Goal: Information Seeking & Learning: Learn about a topic

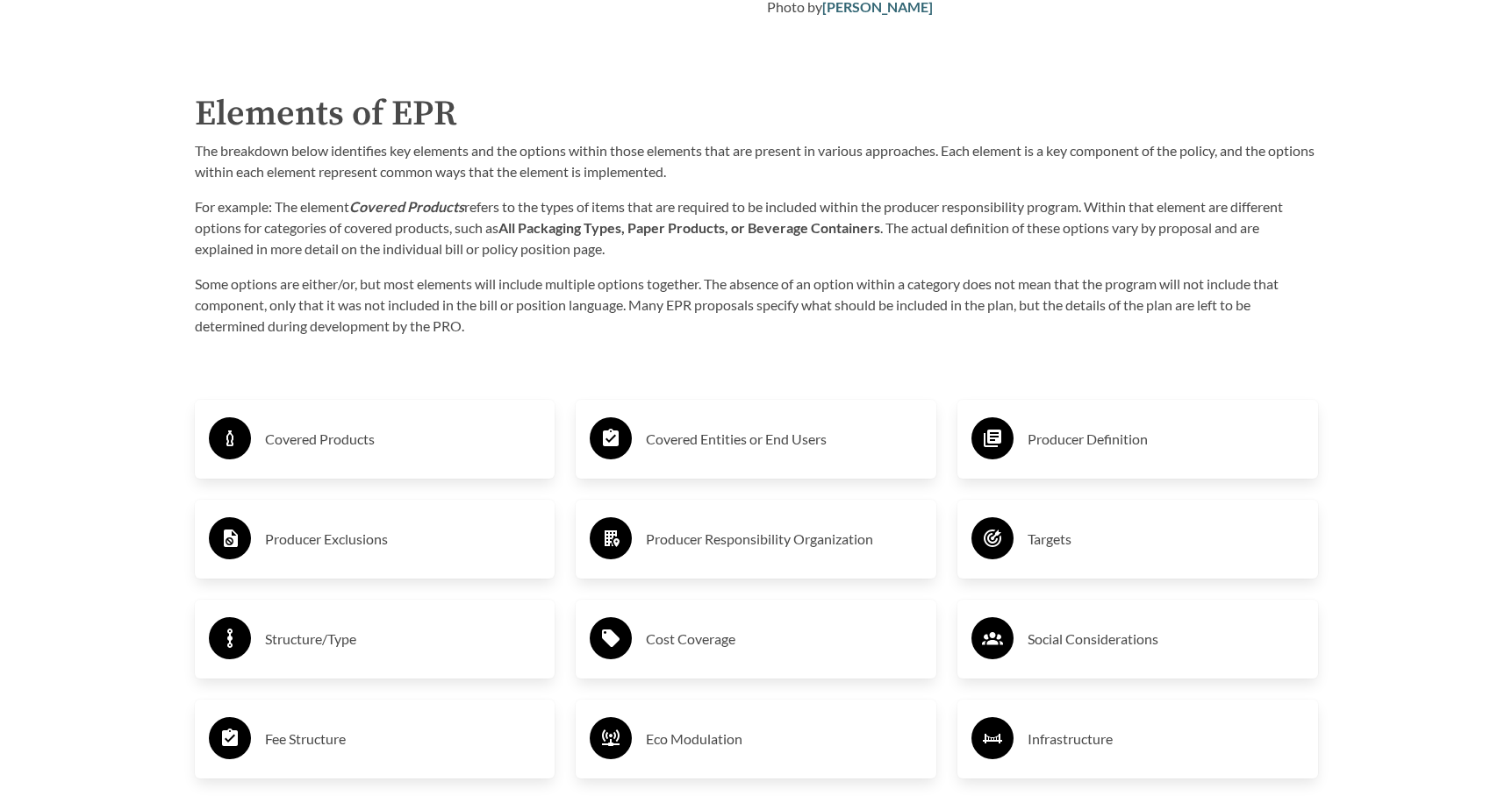
scroll to position [2719, 0]
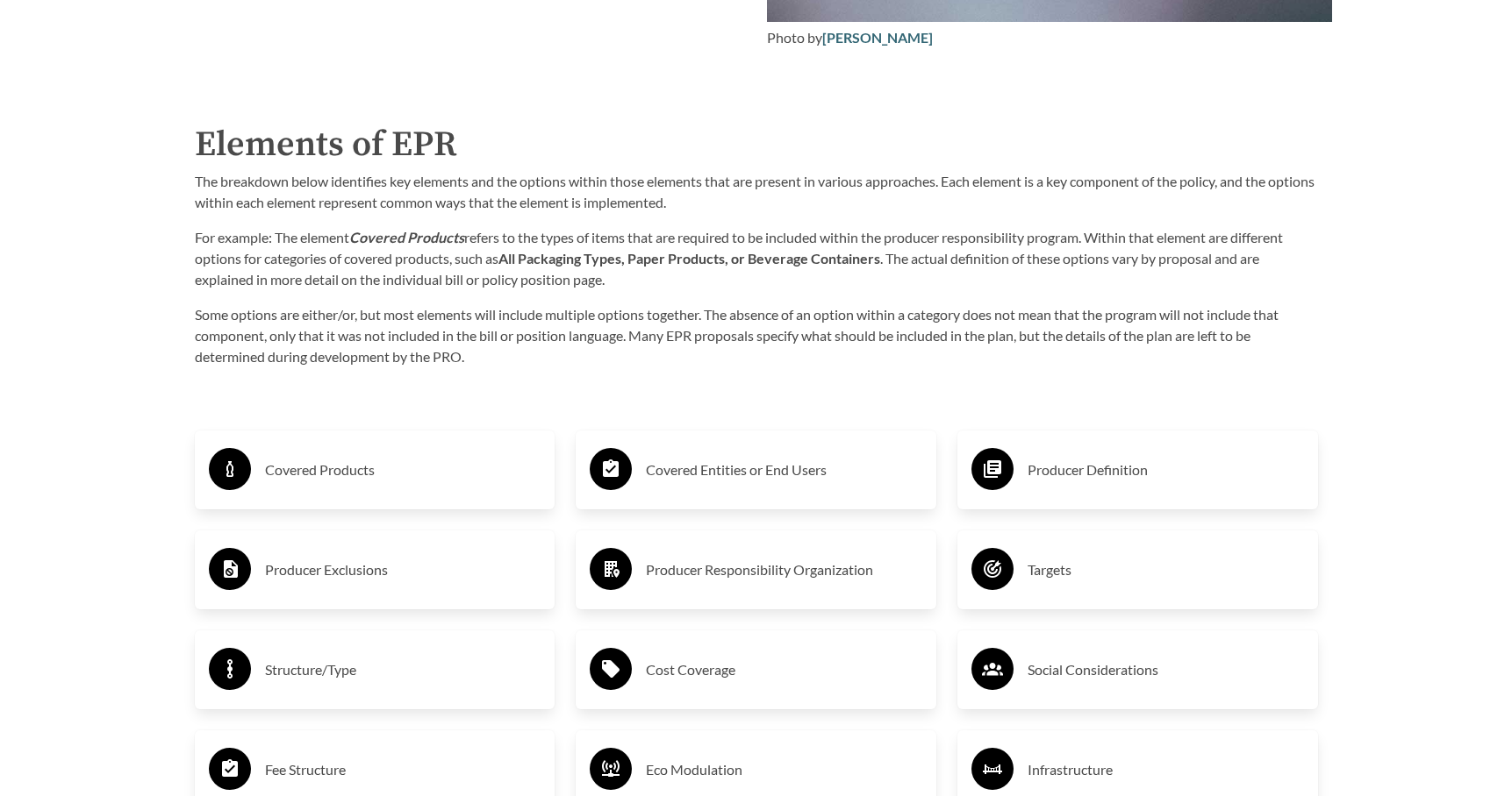
click at [1079, 493] on div "Producer Definition" at bounding box center [1138, 470] width 333 height 50
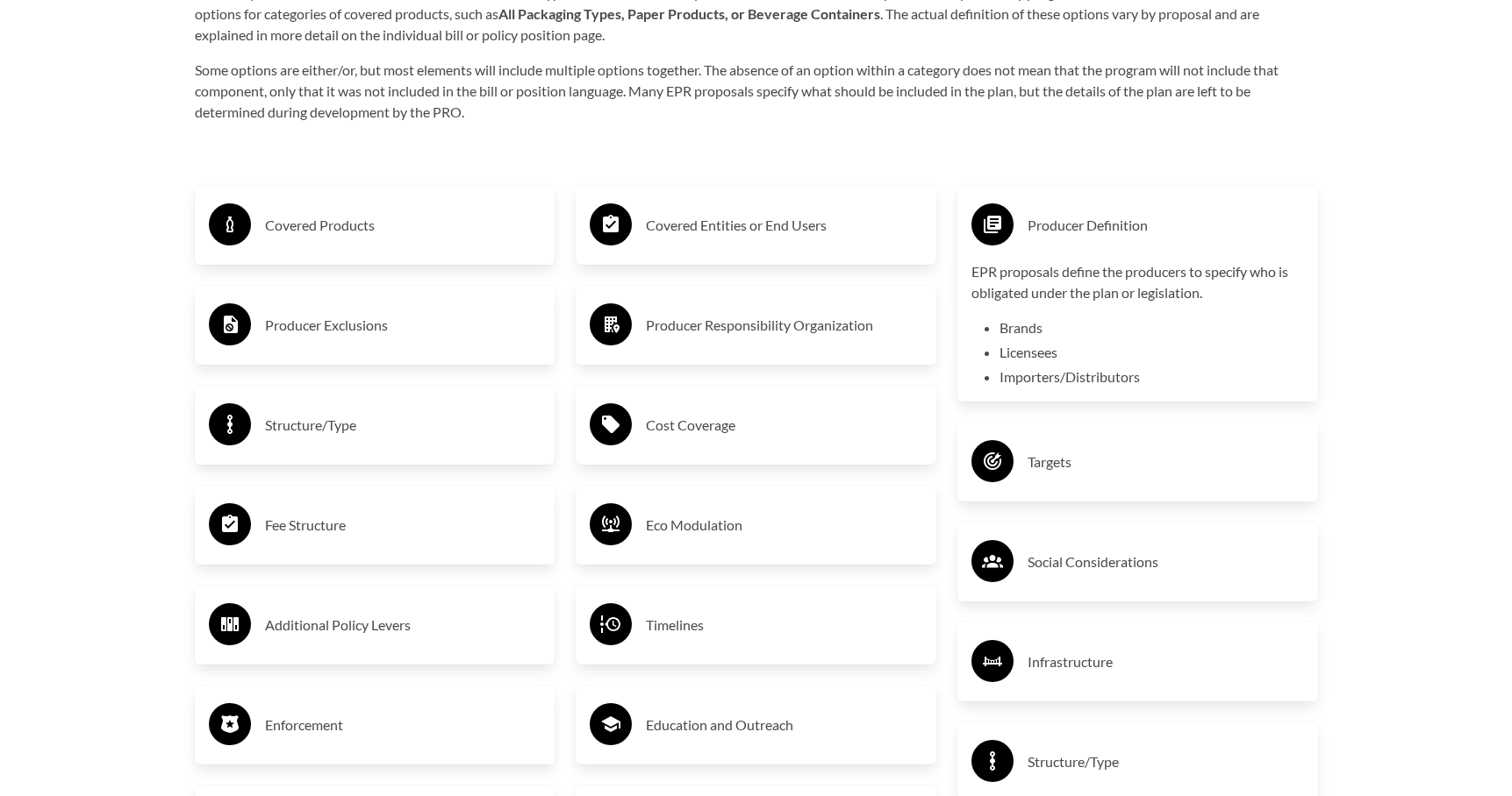
scroll to position [2982, 0]
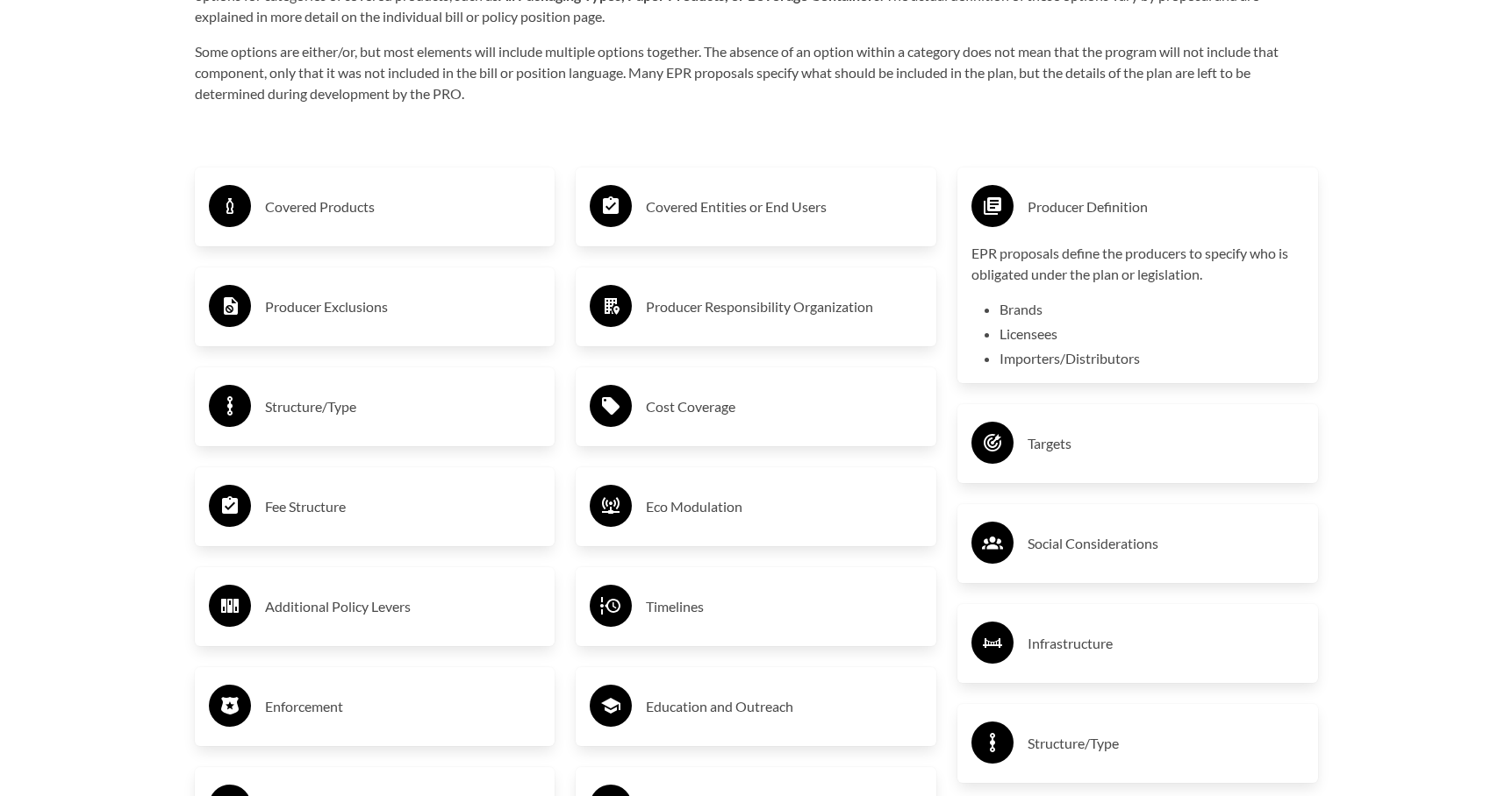
click at [682, 517] on h3 "Eco Modulation" at bounding box center [784, 507] width 277 height 29
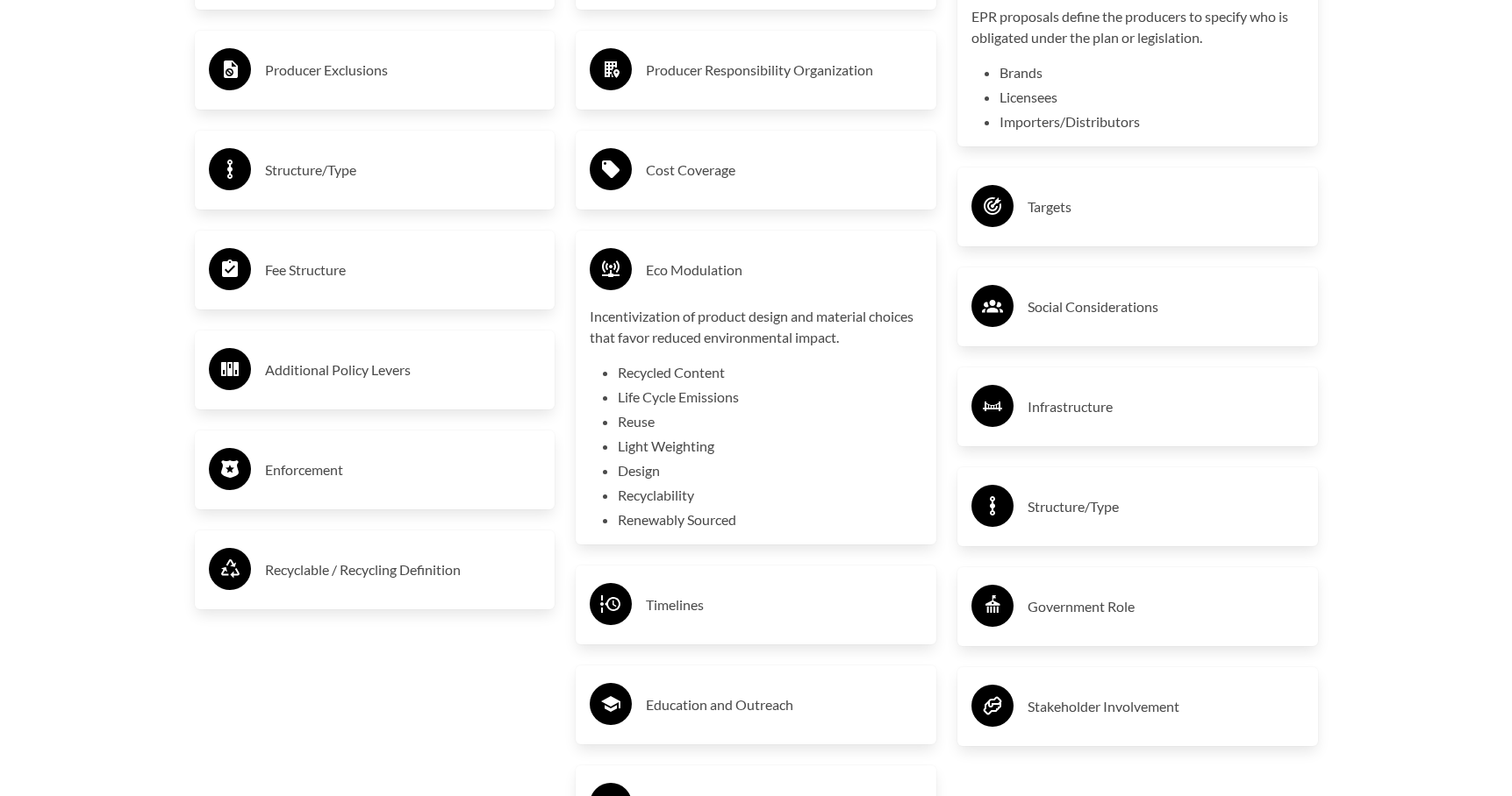
scroll to position [3245, 0]
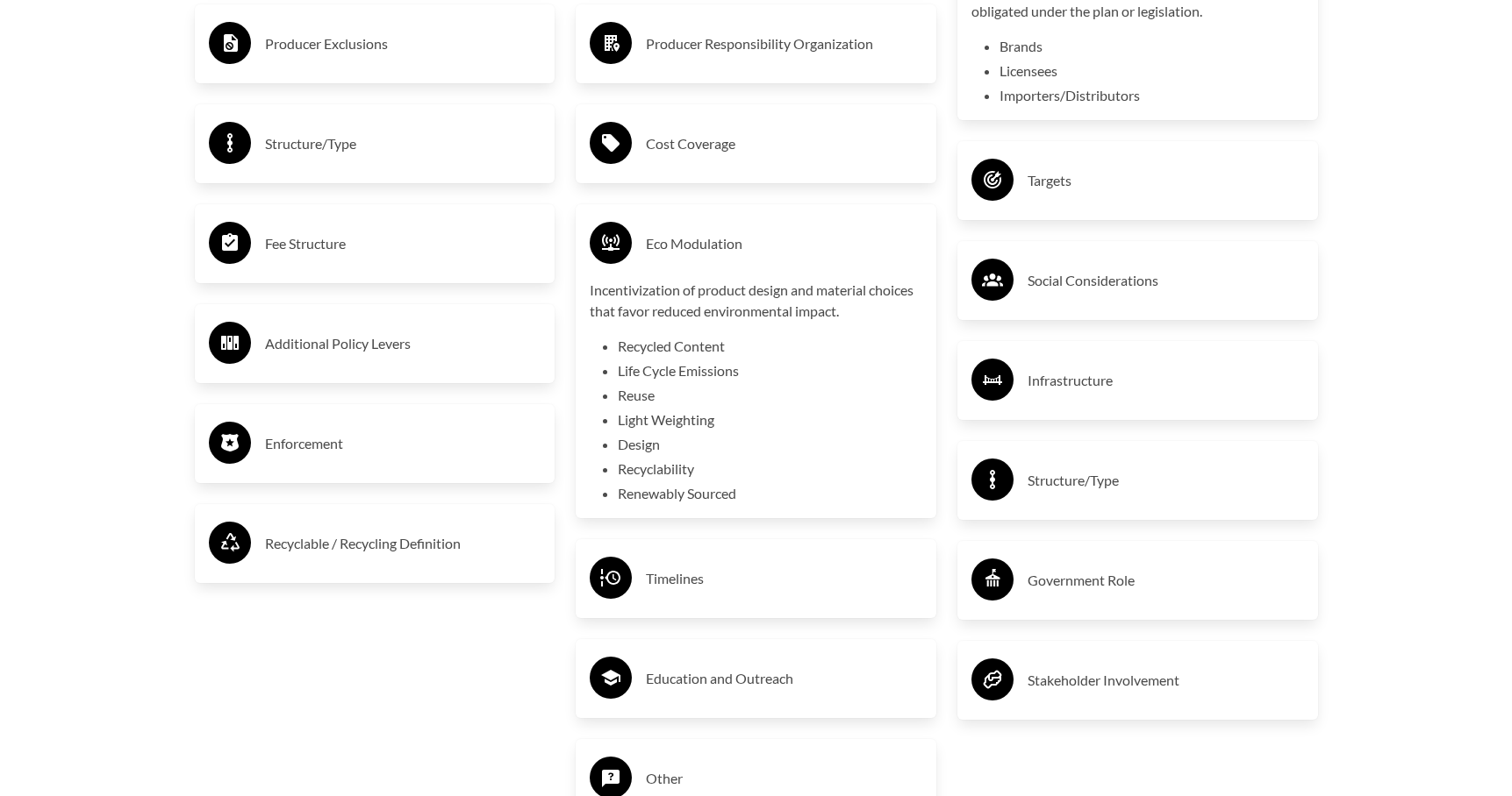
click at [697, 585] on h3 "Timelines" at bounding box center [784, 579] width 277 height 29
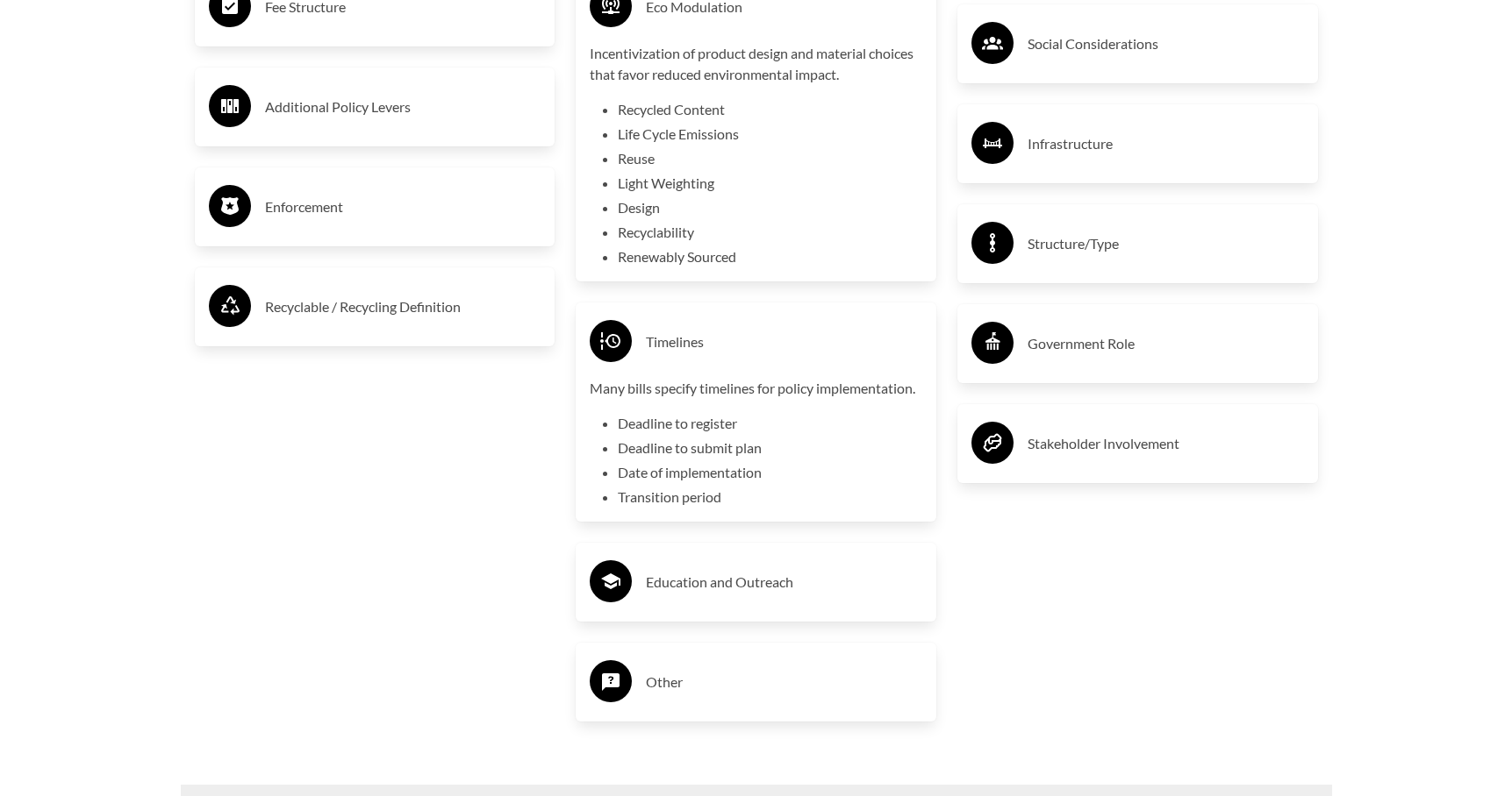
scroll to position [3508, 0]
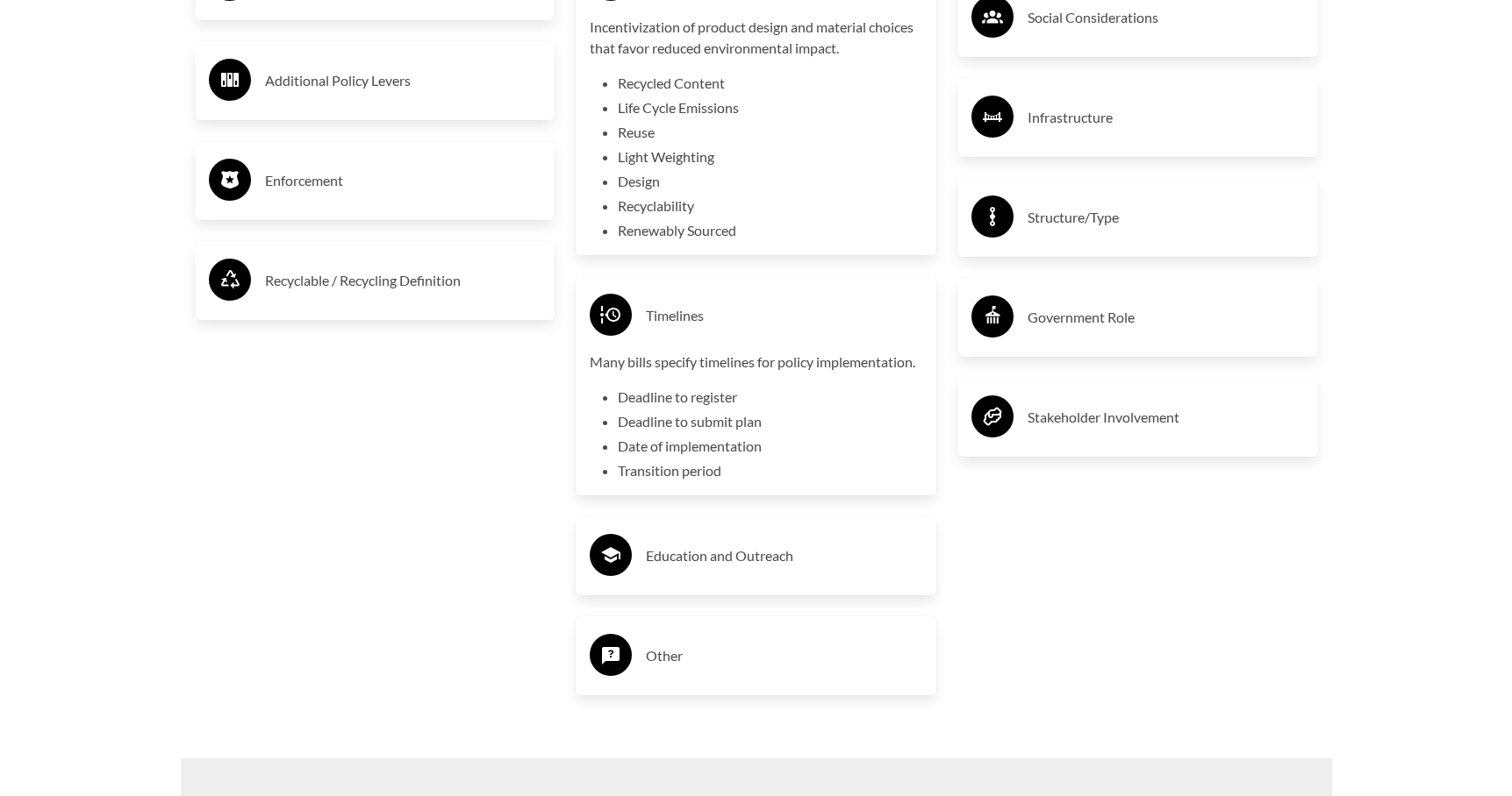
click at [832, 570] on h3 "Education and Outreach" at bounding box center [784, 556] width 277 height 29
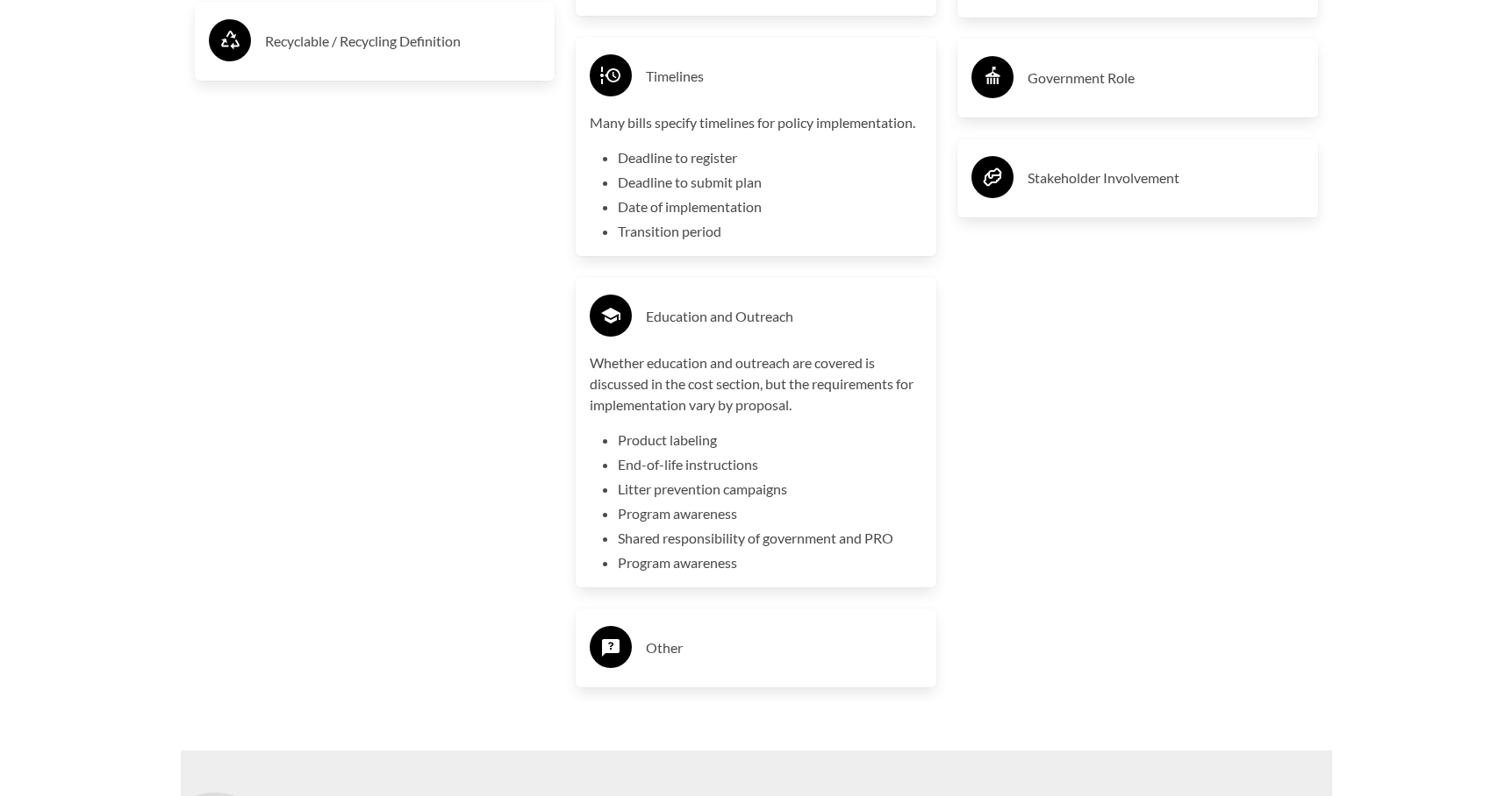
scroll to position [3859, 0]
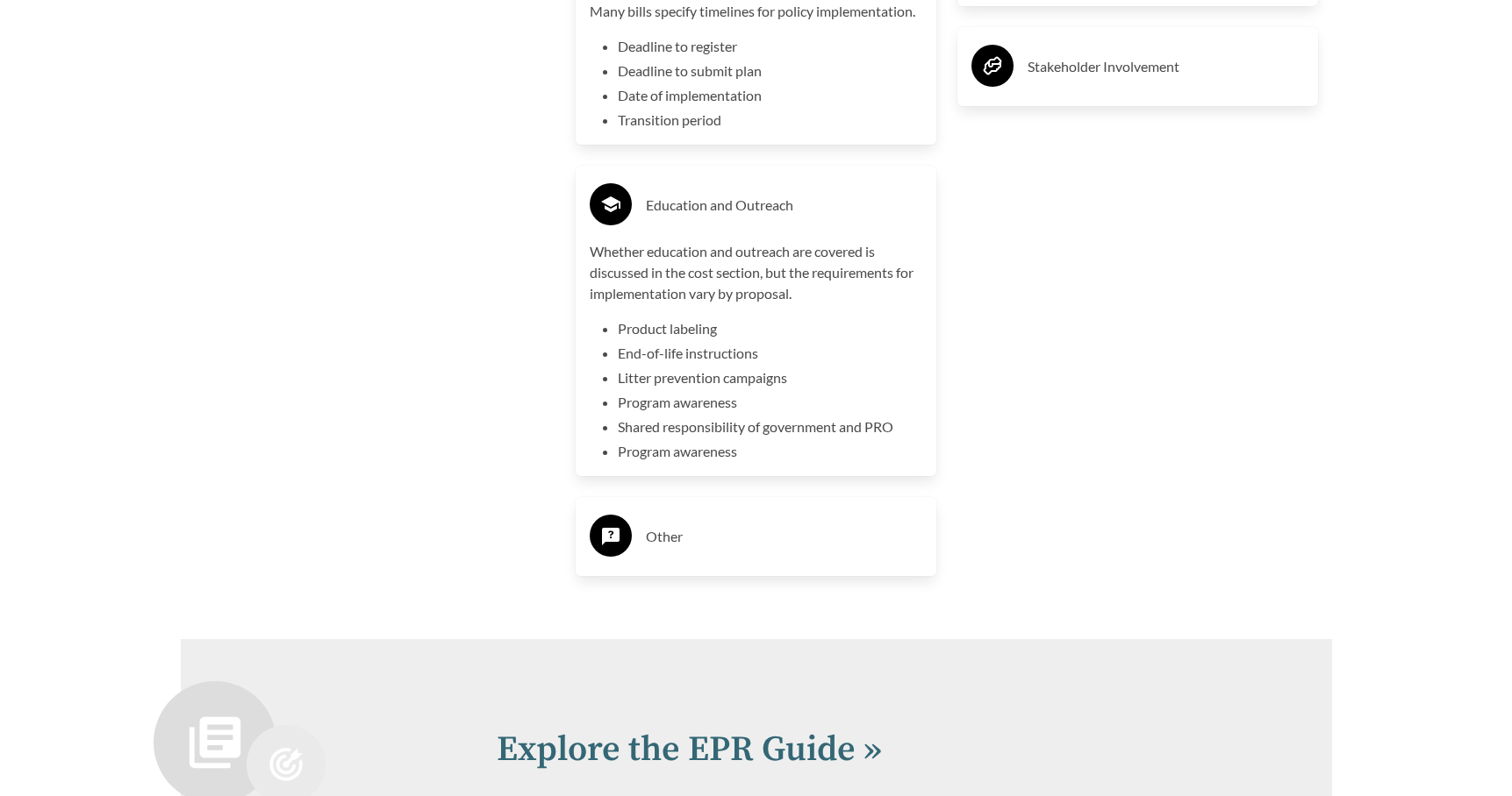
click at [776, 534] on h3 "Other" at bounding box center [784, 537] width 277 height 29
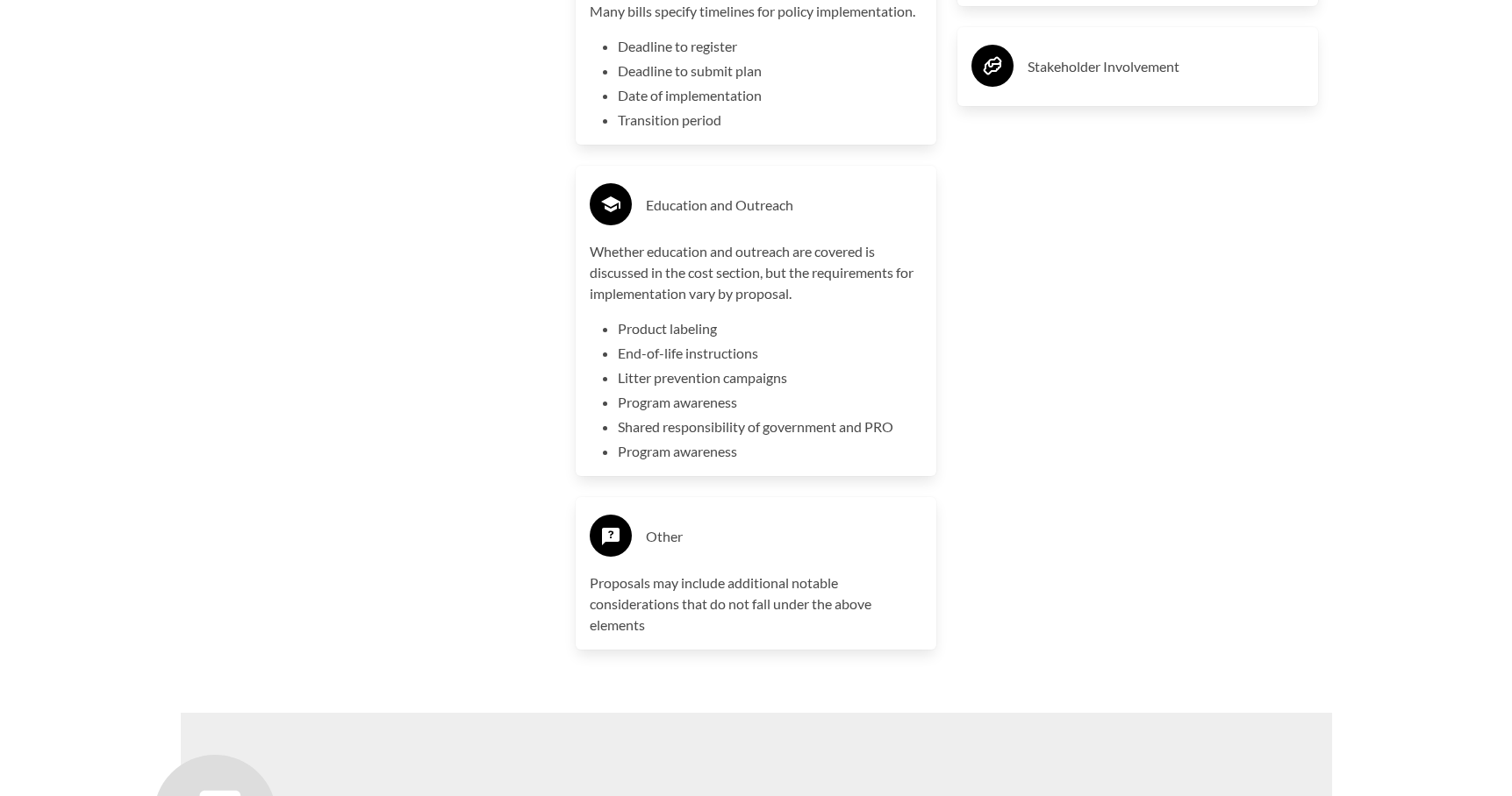
click at [656, 534] on h3 "Other" at bounding box center [784, 537] width 277 height 29
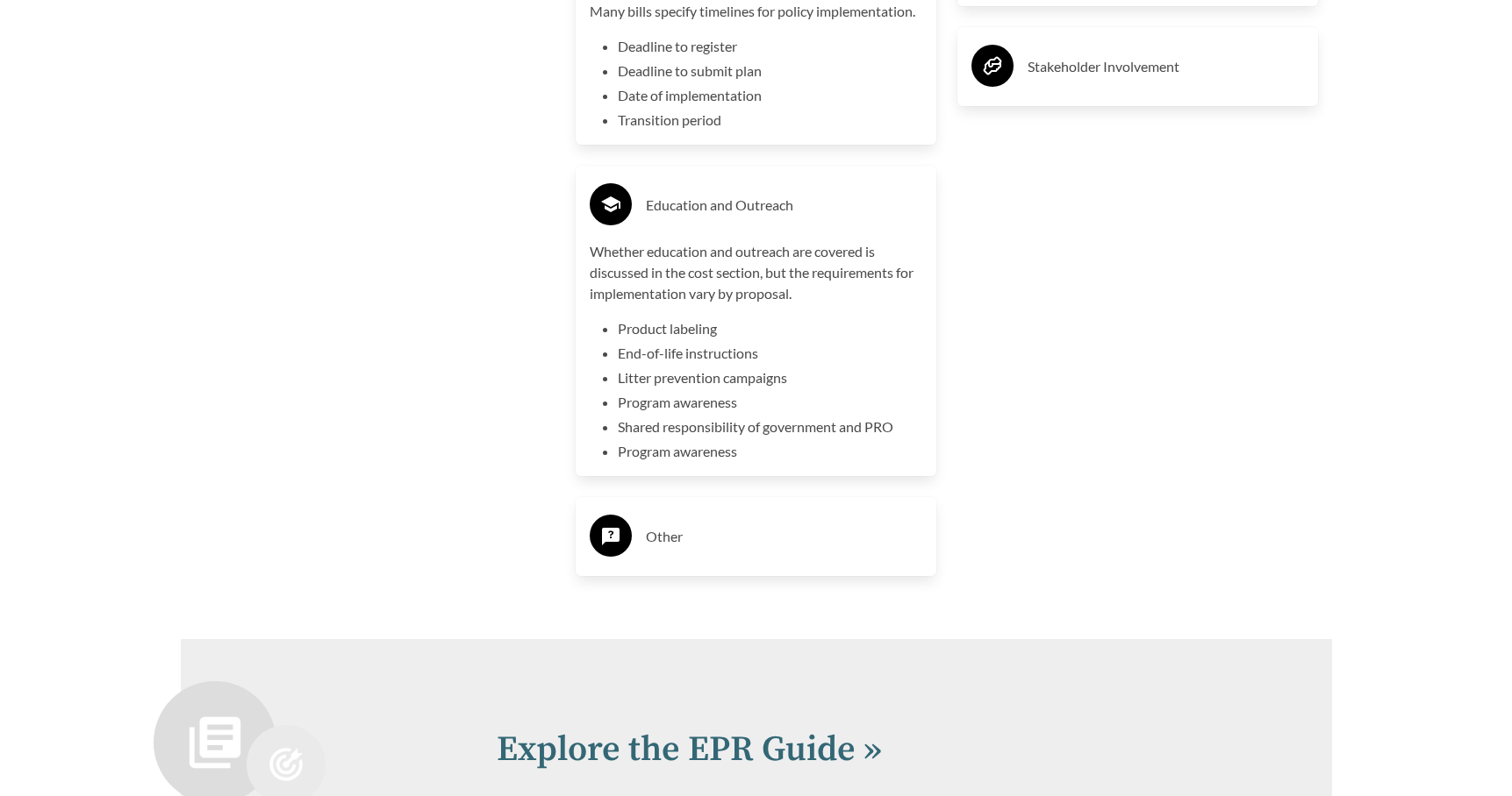
click at [661, 533] on h3 "Other" at bounding box center [784, 537] width 277 height 29
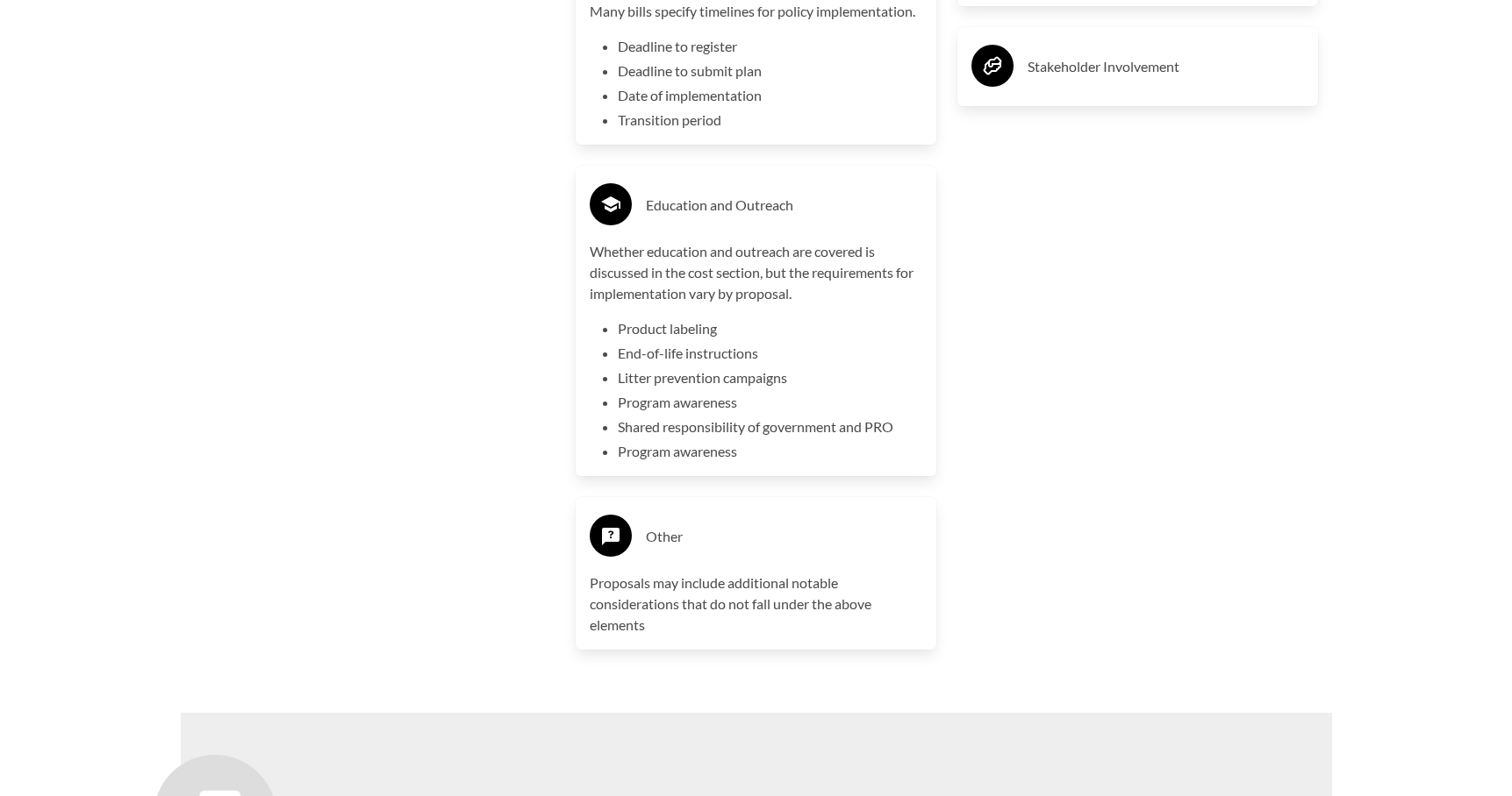
click at [660, 534] on h3 "Other" at bounding box center [784, 537] width 277 height 29
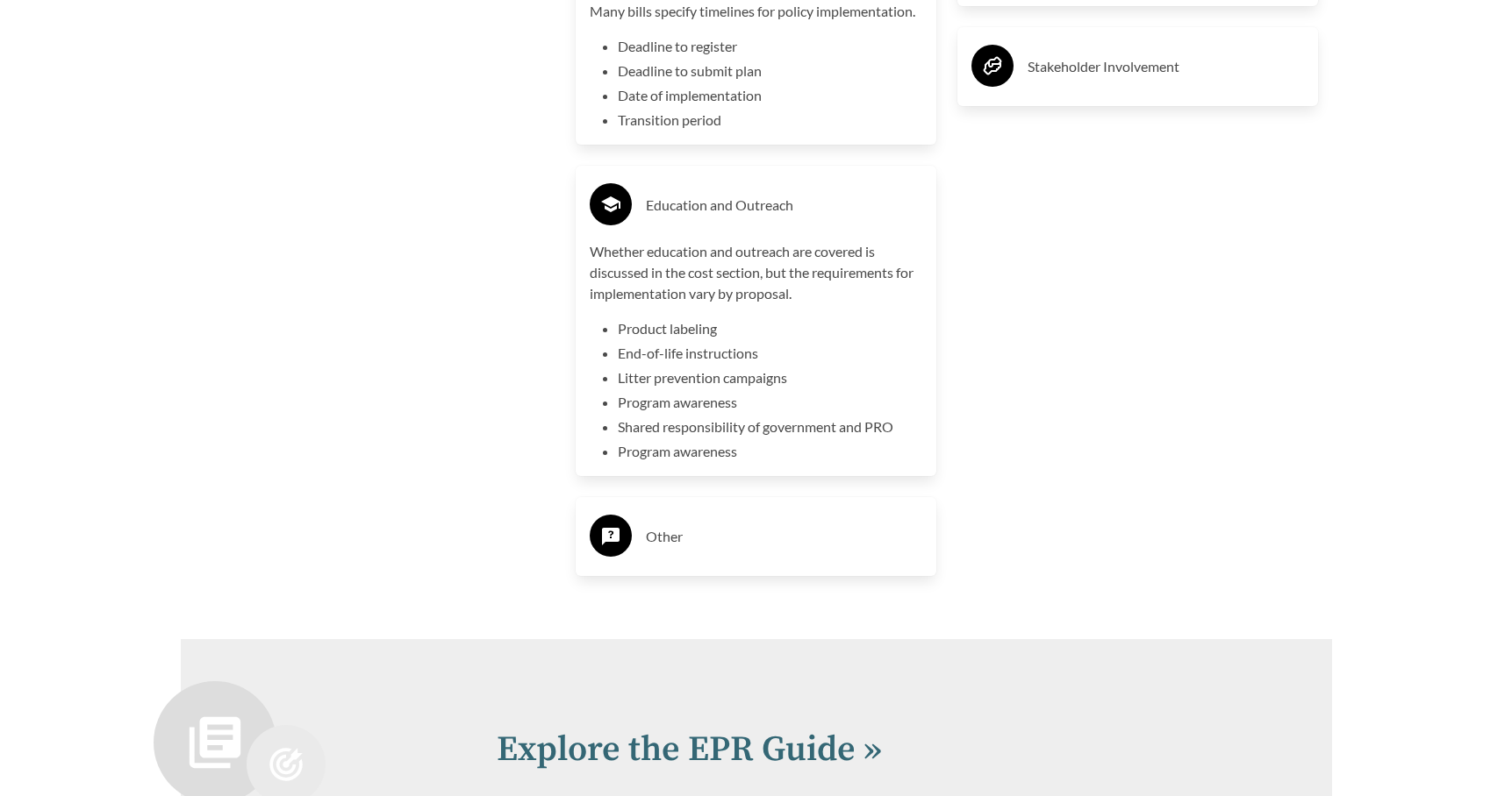
click at [659, 524] on div "Other" at bounding box center [756, 536] width 333 height 50
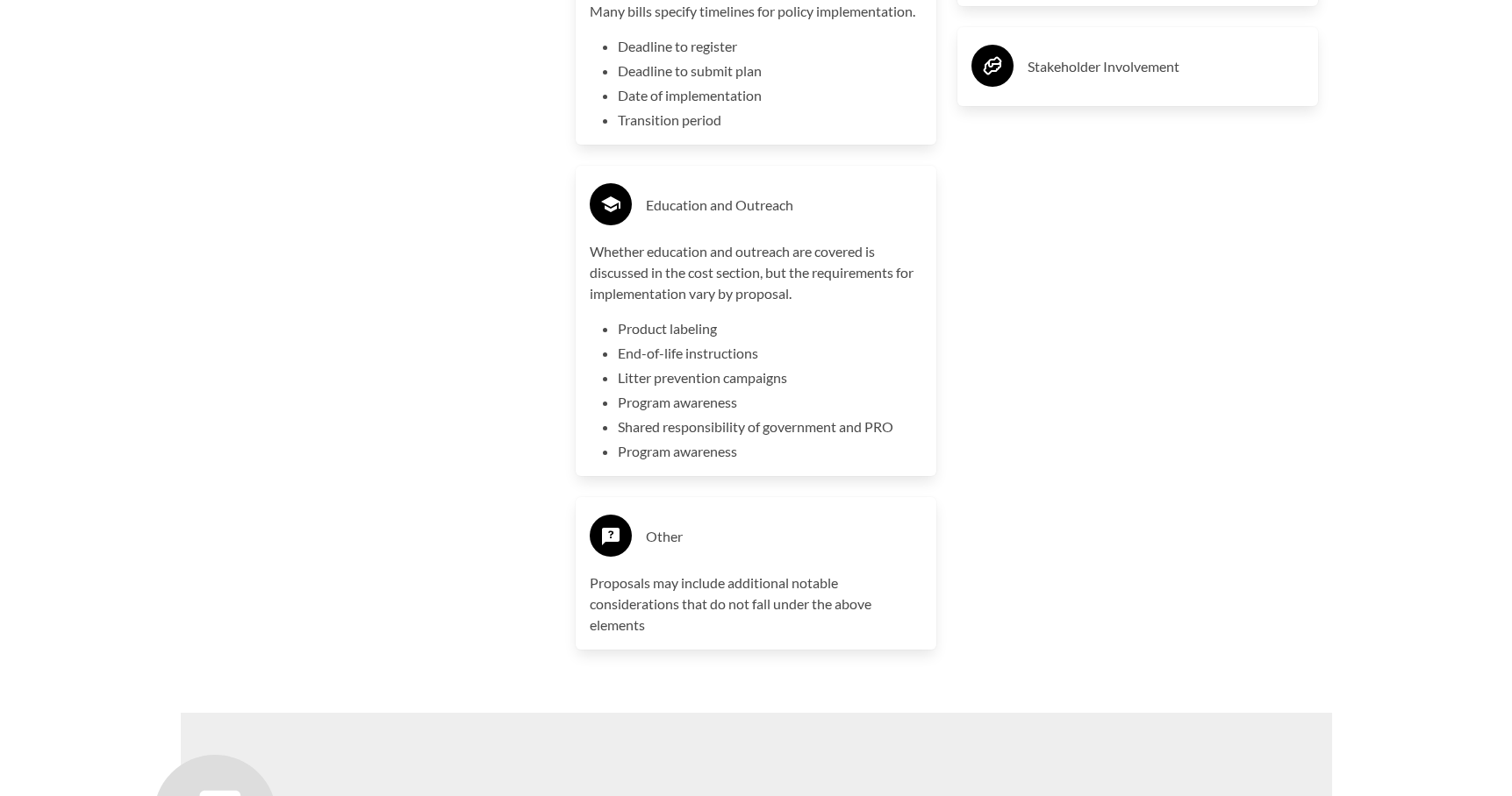
click at [659, 527] on h3 "Other" at bounding box center [784, 537] width 277 height 29
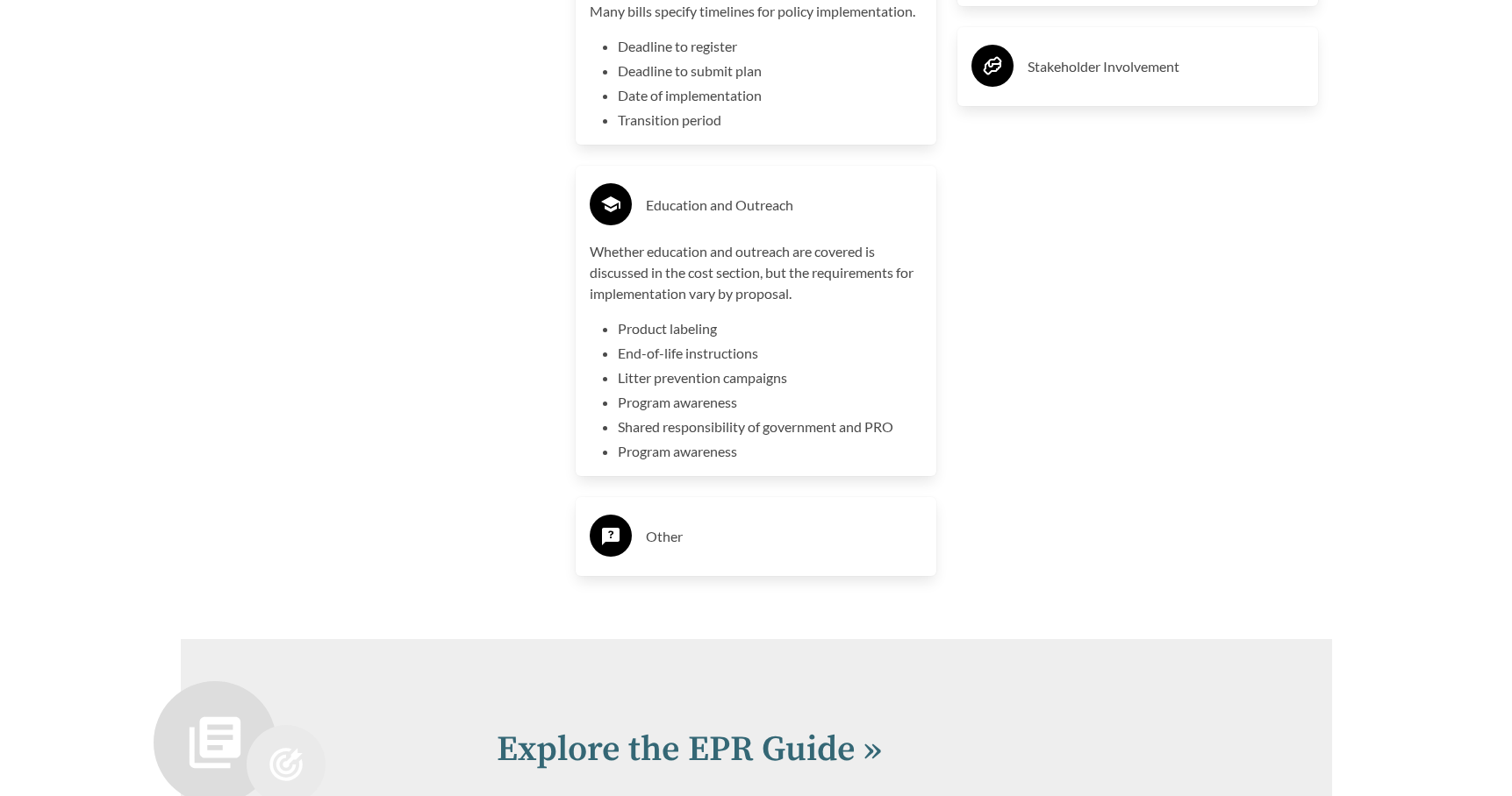
click at [659, 527] on h3 "Other" at bounding box center [784, 537] width 277 height 29
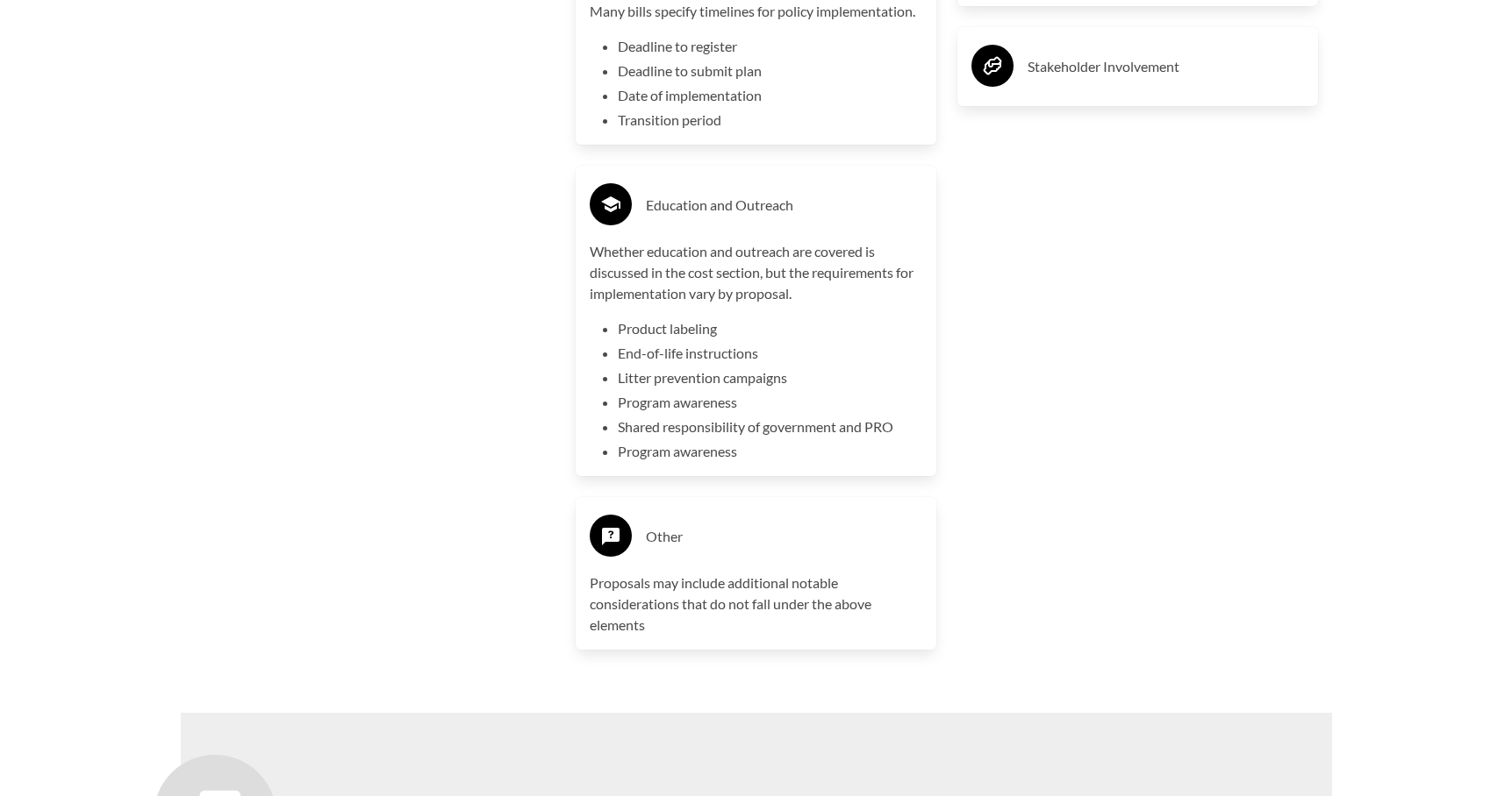
click at [659, 527] on h3 "Other" at bounding box center [784, 537] width 277 height 29
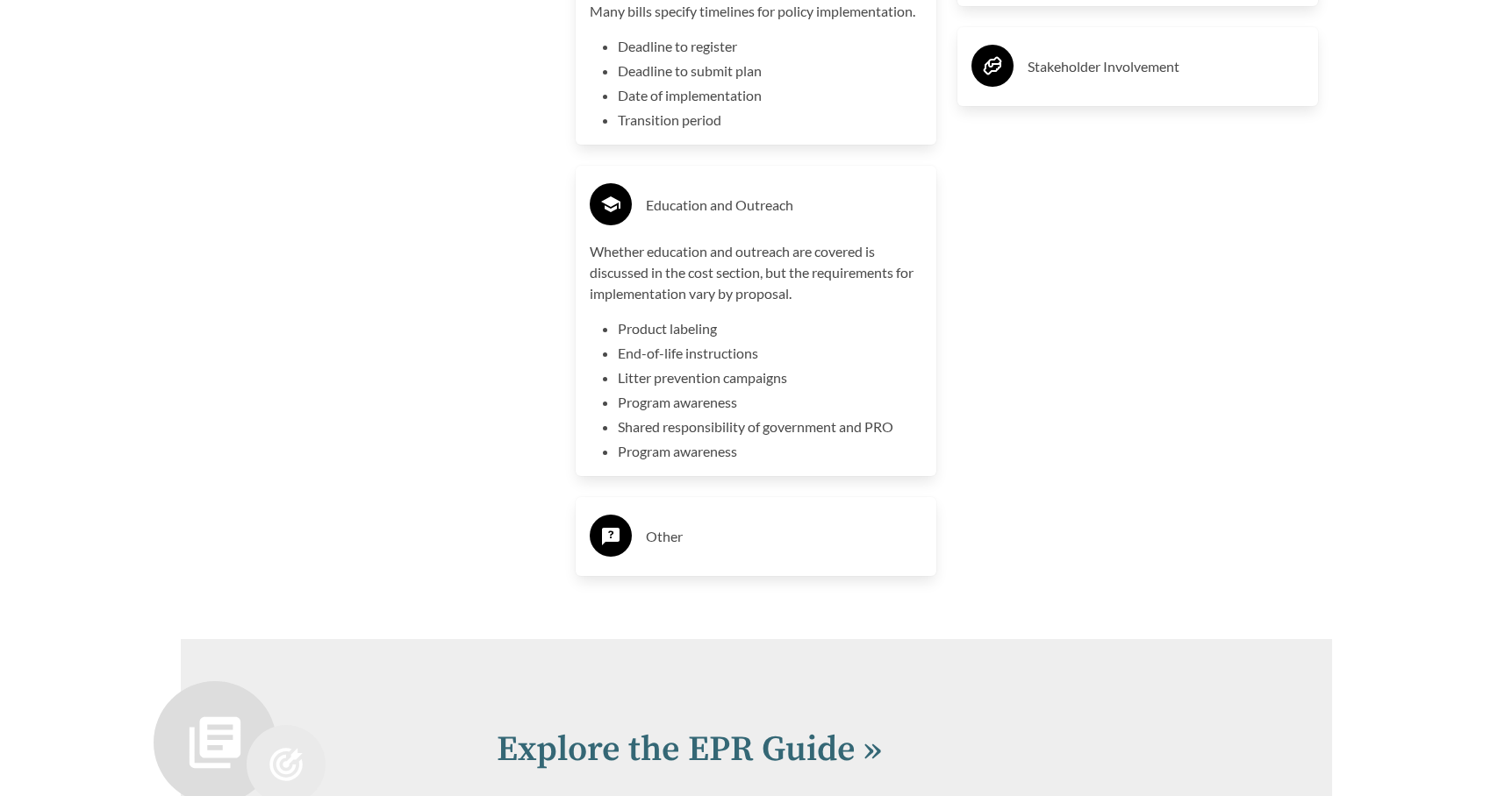
click at [659, 527] on h3 "Other" at bounding box center [784, 537] width 277 height 29
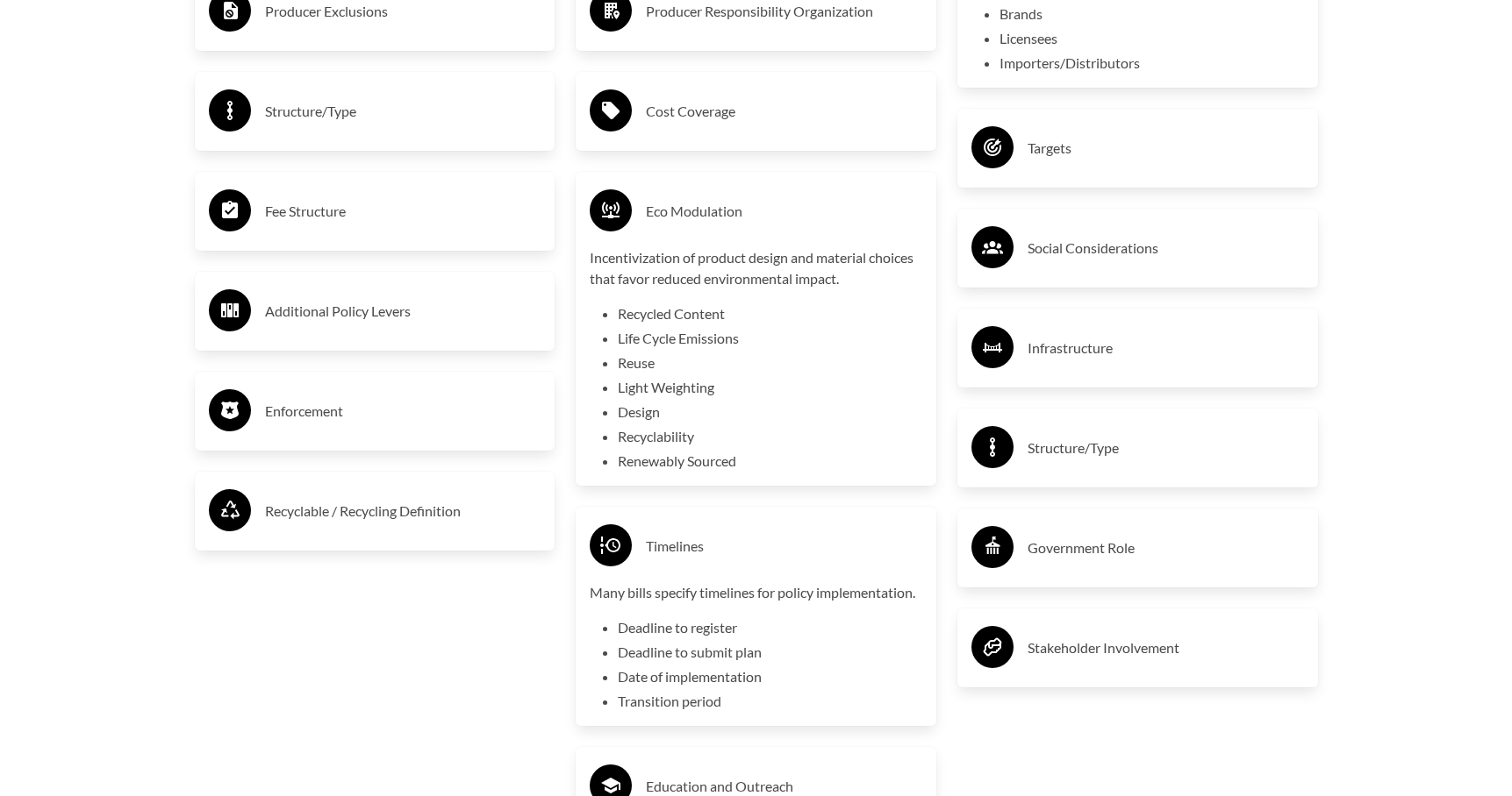
scroll to position [3070, 0]
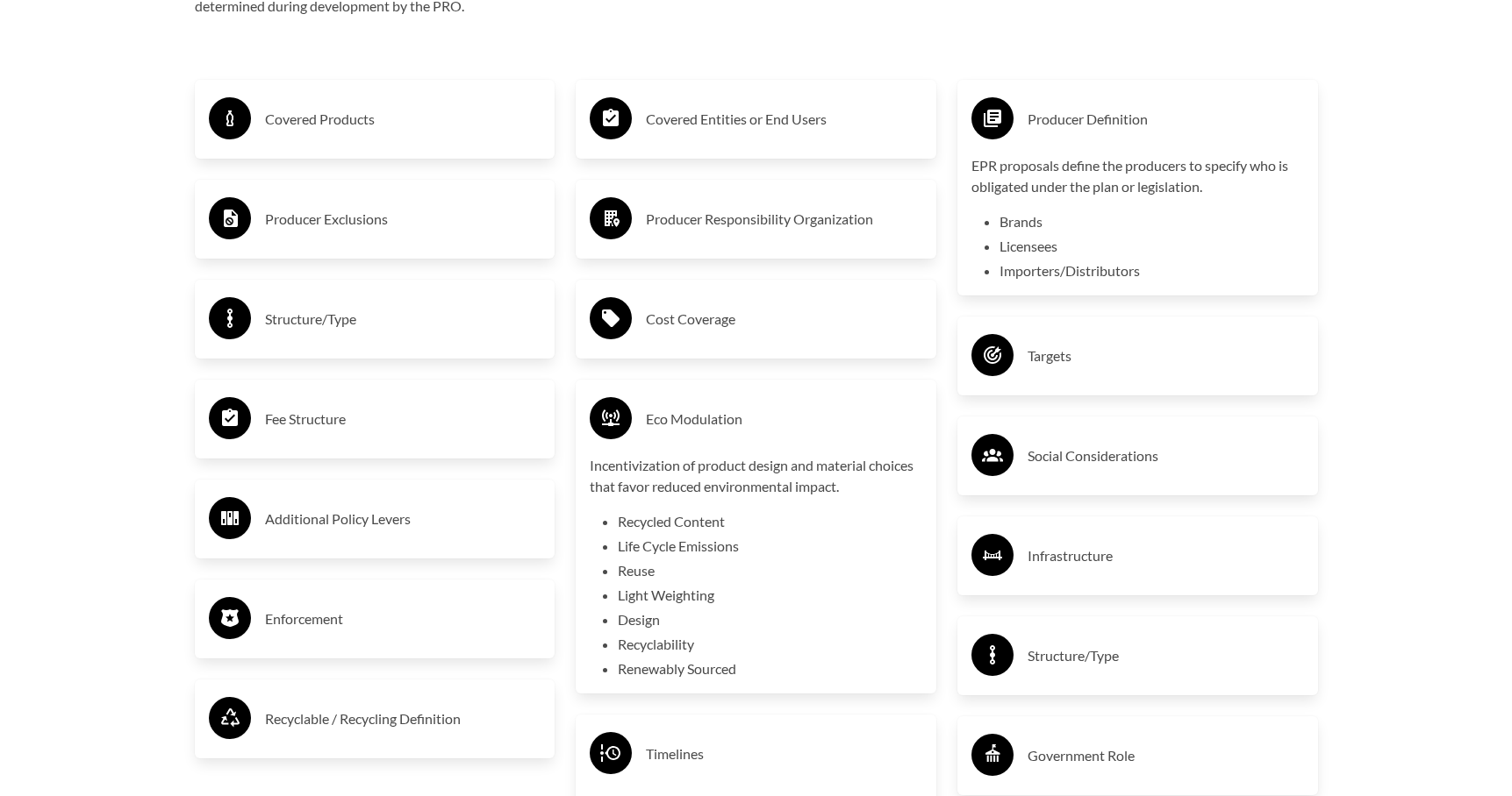
click at [1165, 457] on h3 "Social Considerations" at bounding box center [1166, 456] width 277 height 29
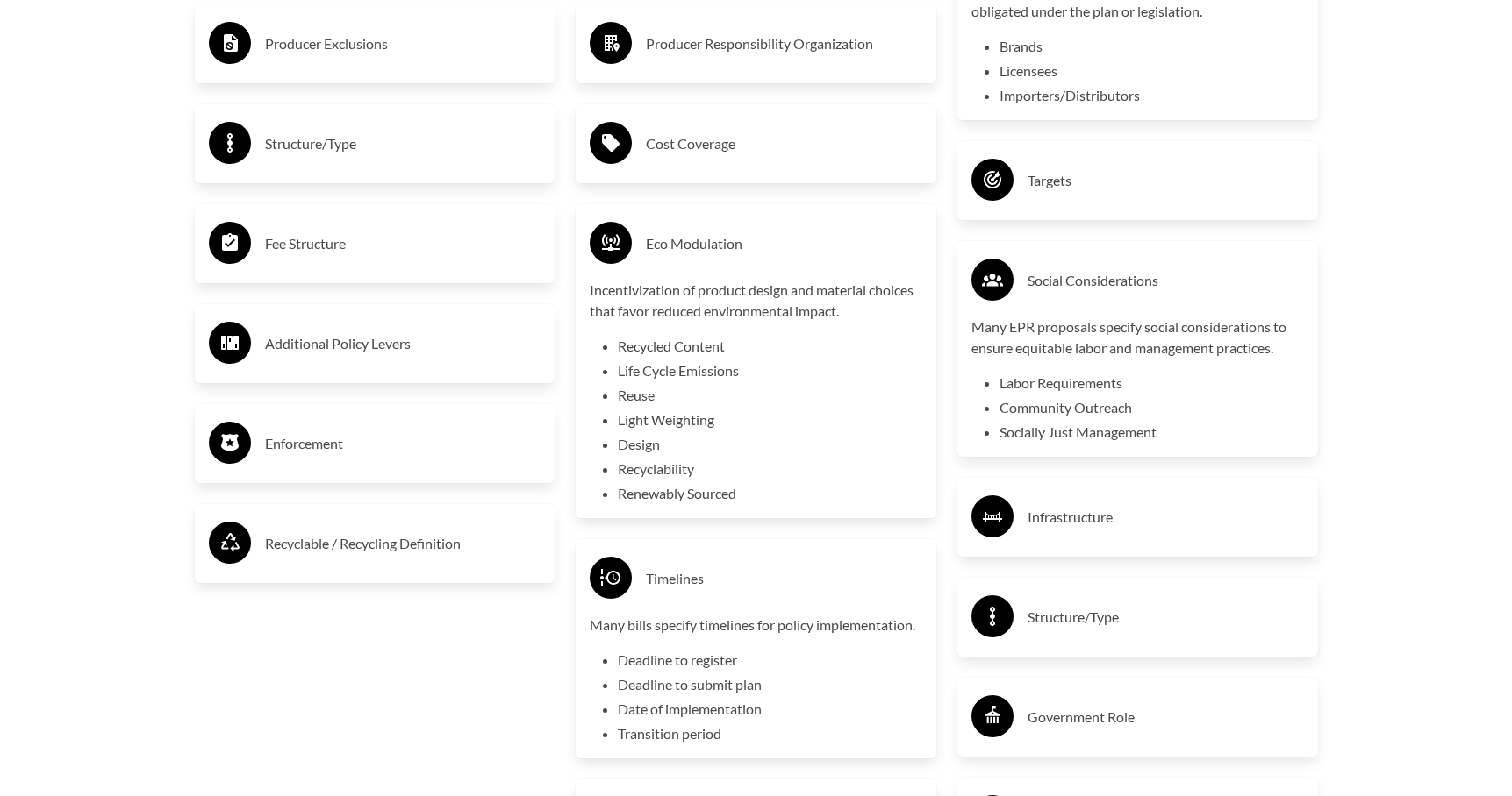
scroll to position [3333, 0]
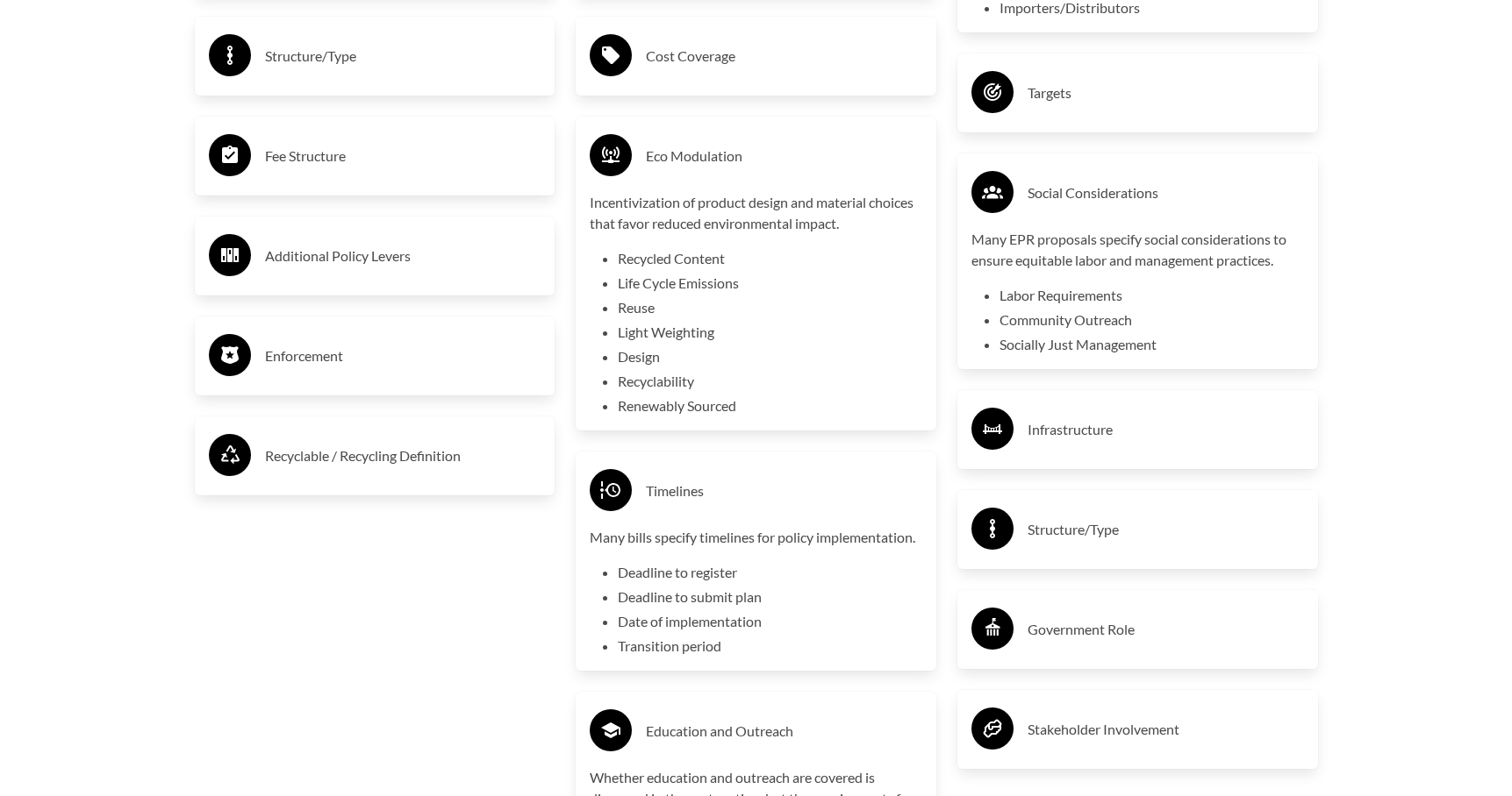
click at [1153, 432] on h3 "Infrastructure" at bounding box center [1166, 430] width 277 height 29
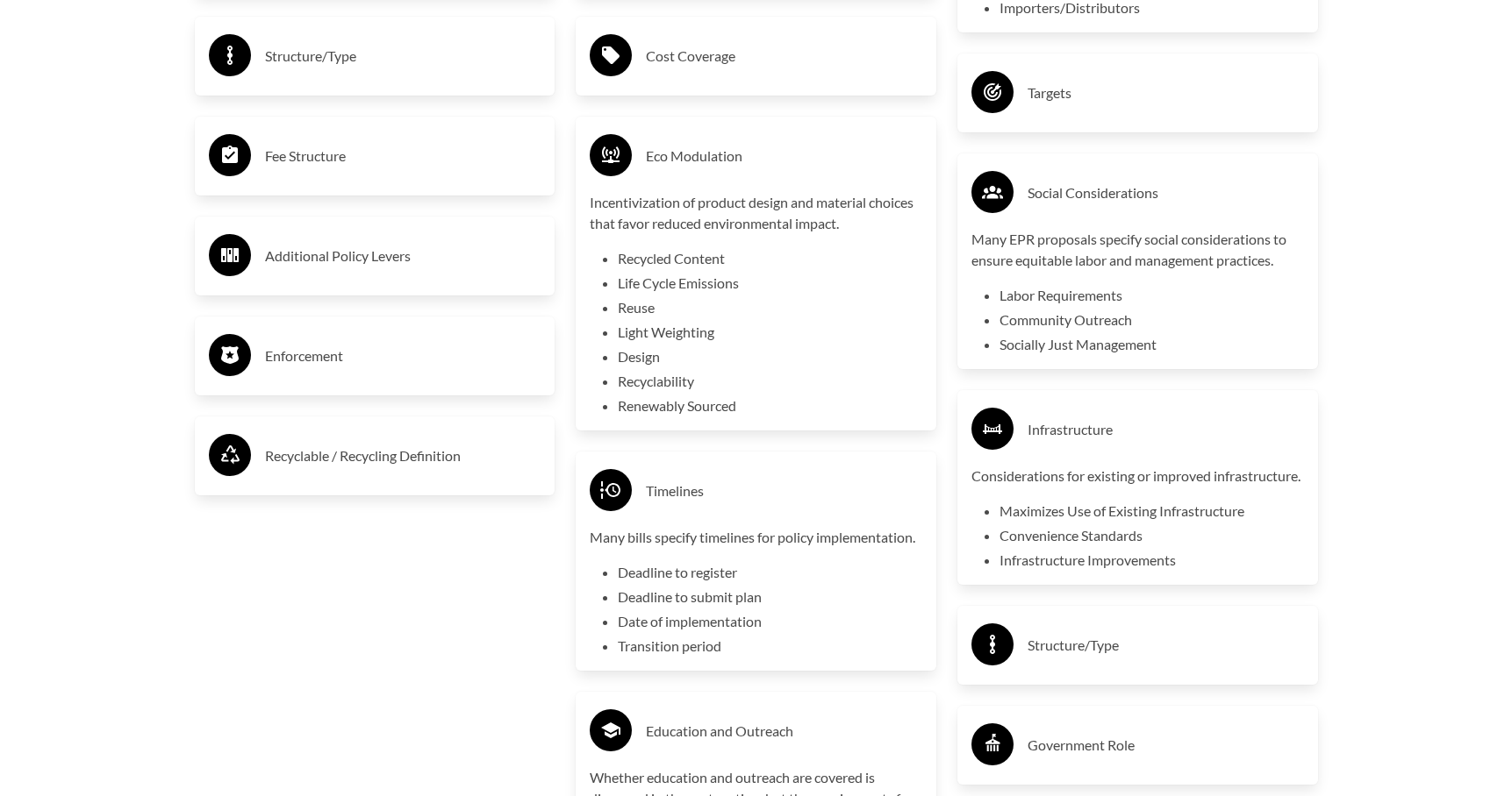
click at [1101, 106] on h3 "Targets" at bounding box center [1166, 93] width 277 height 29
